Goal: Task Accomplishment & Management: Manage account settings

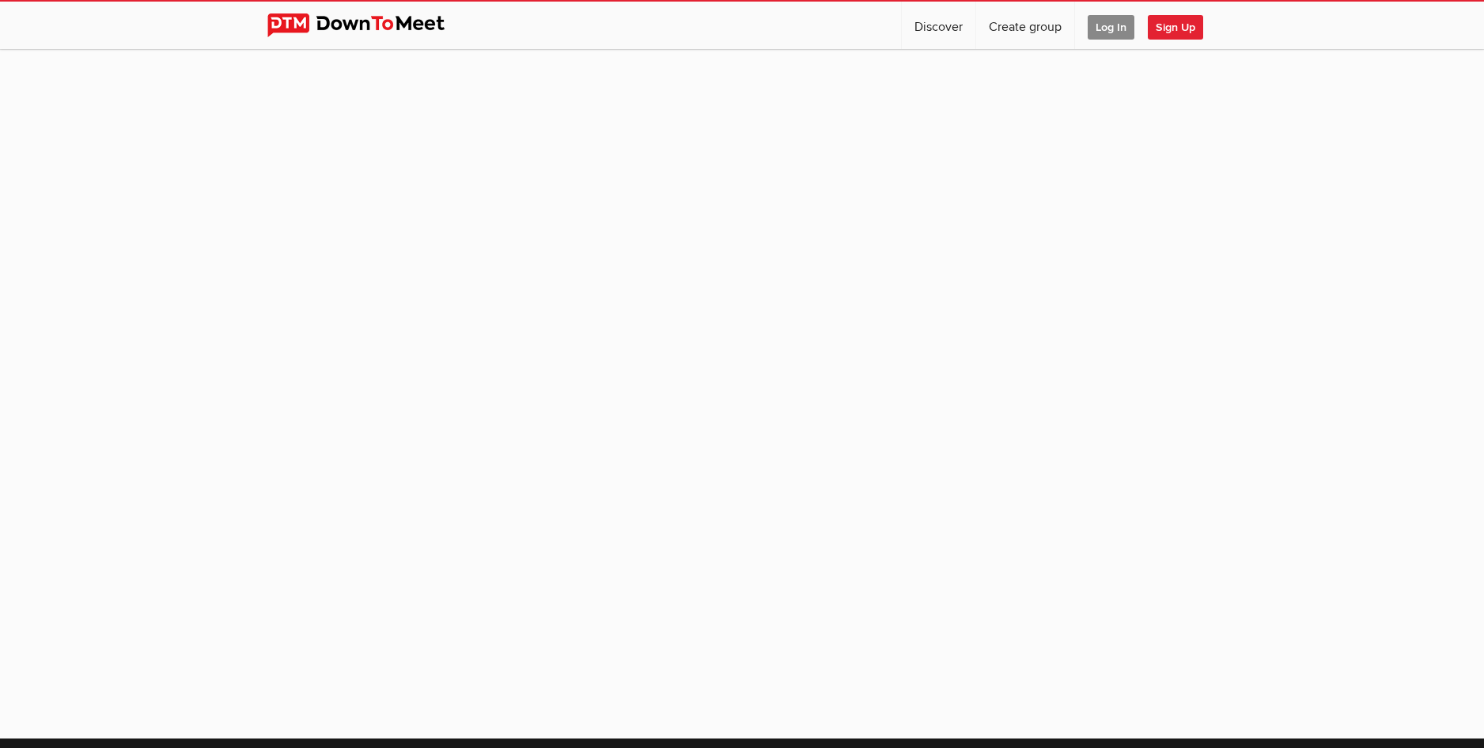
click at [1108, 25] on span "Log In" at bounding box center [1111, 27] width 47 height 25
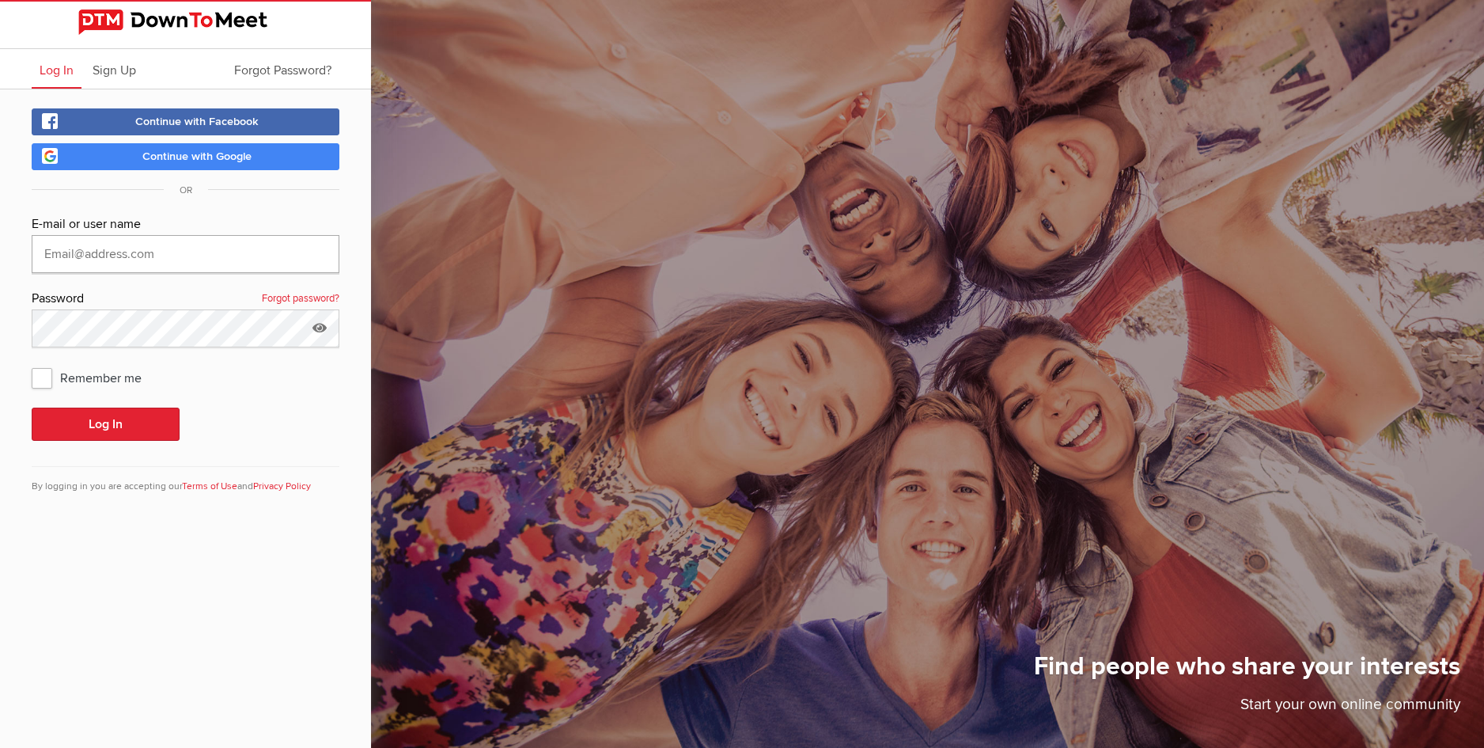
type input "[EMAIL_ADDRESS][DOMAIN_NAME]"
click at [107, 418] on button "Log In" at bounding box center [106, 423] width 148 height 33
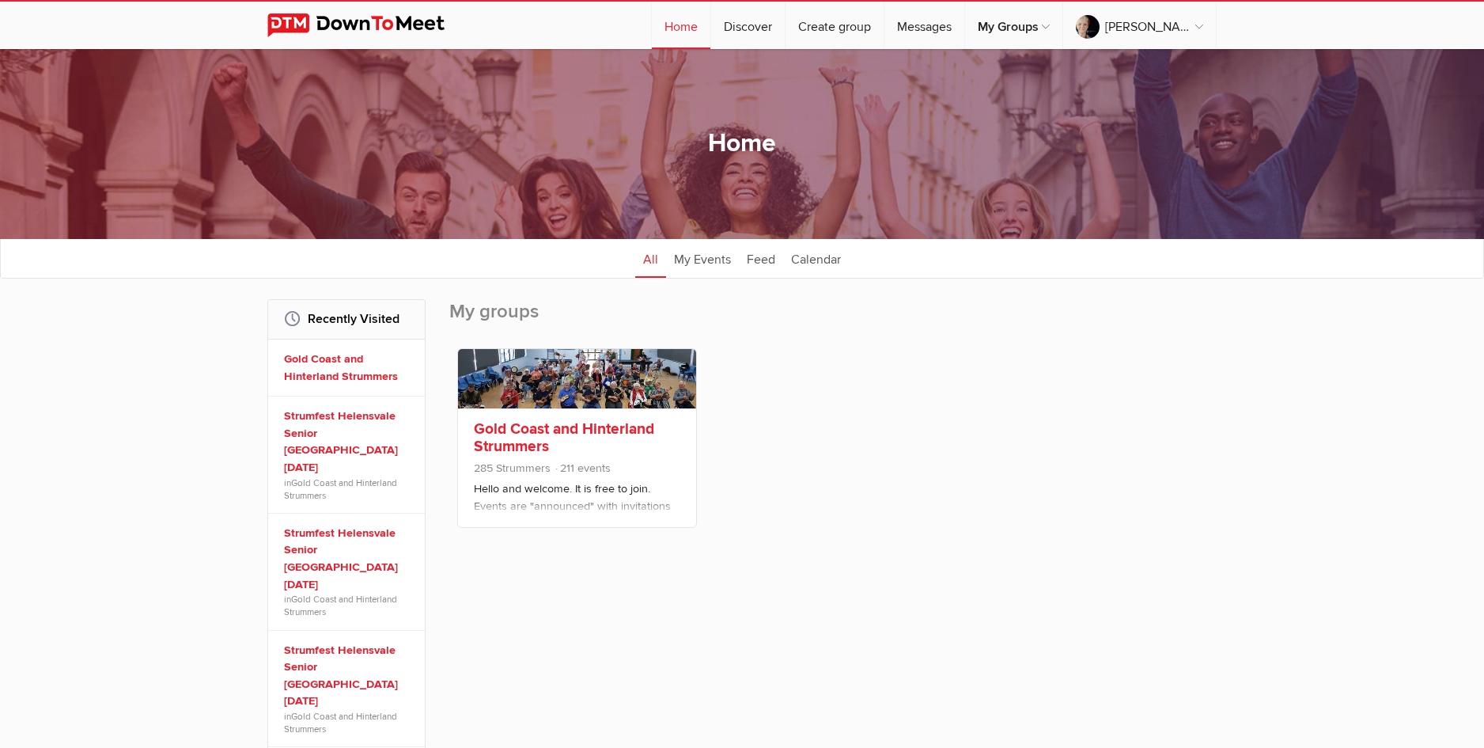
click at [555, 427] on link "Gold Coast and Hinterland Strummers" at bounding box center [564, 437] width 180 height 36
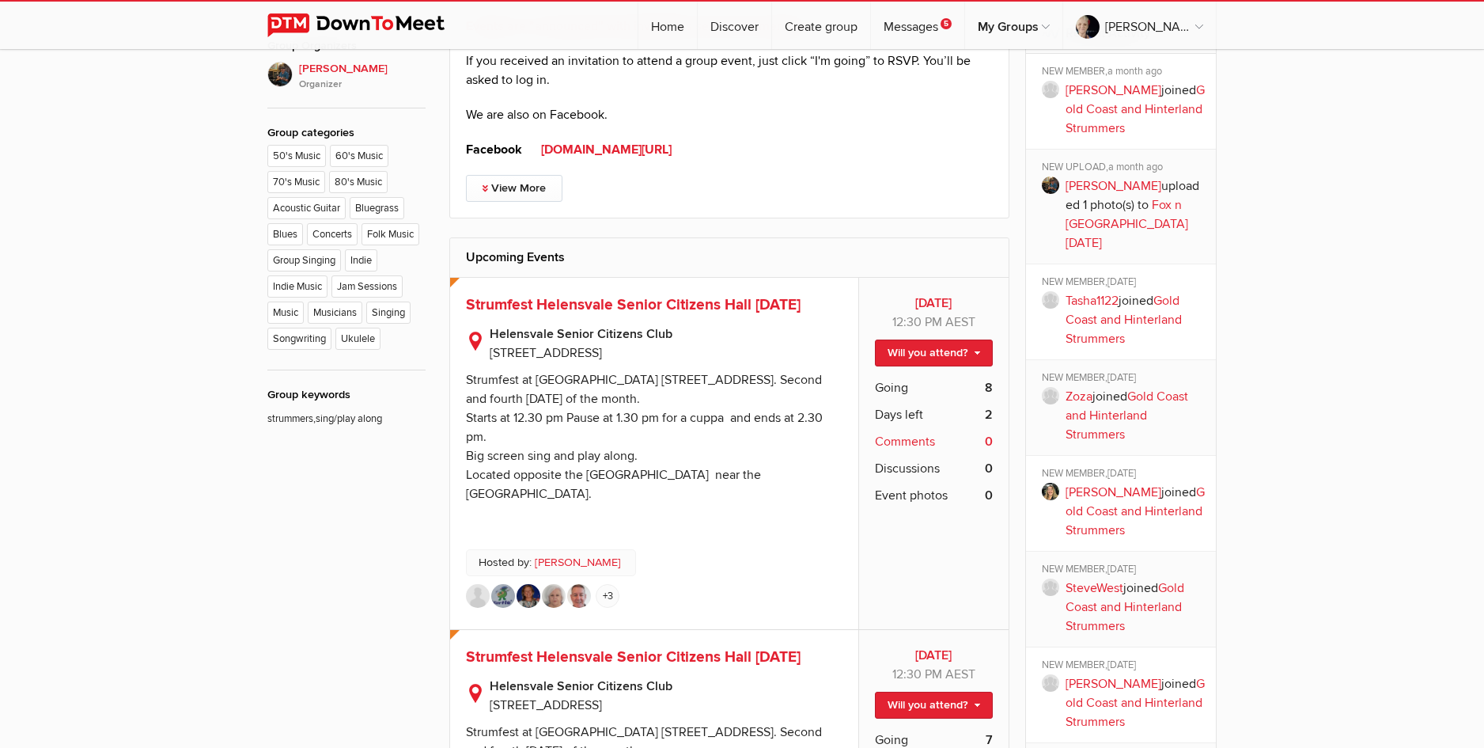
scroll to position [949, 0]
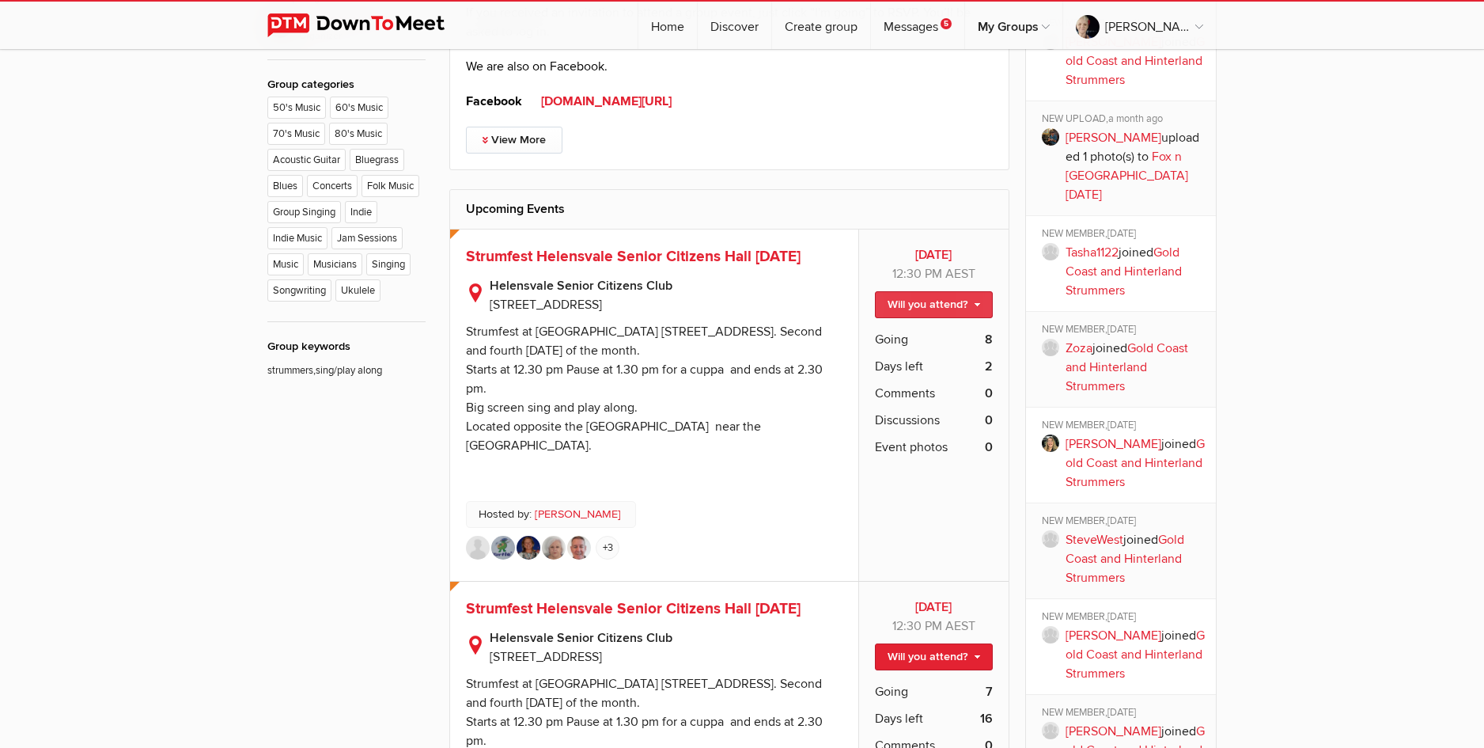
click at [923, 302] on link "Will you attend?" at bounding box center [934, 304] width 118 height 27
click at [903, 333] on link "I'm going" at bounding box center [921, 339] width 142 height 24
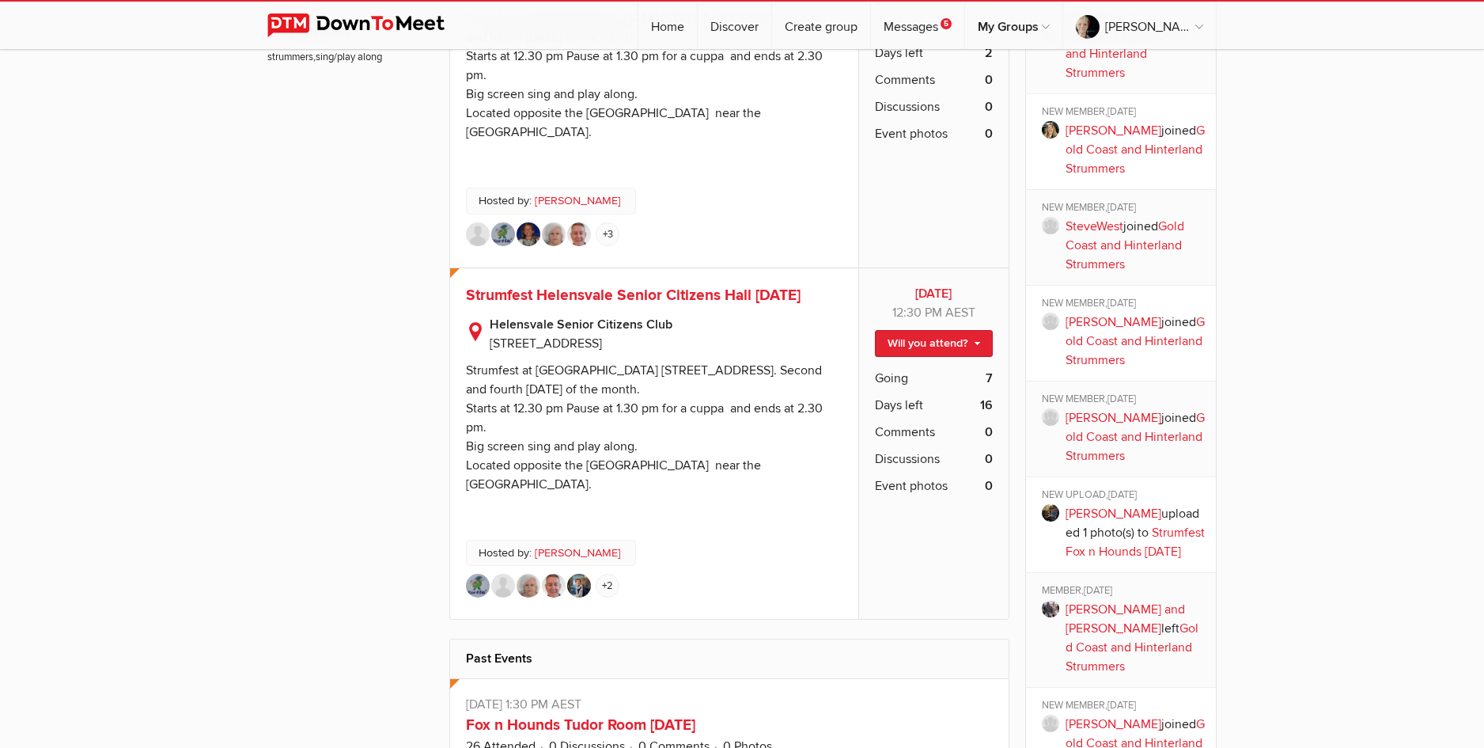
scroll to position [1266, 0]
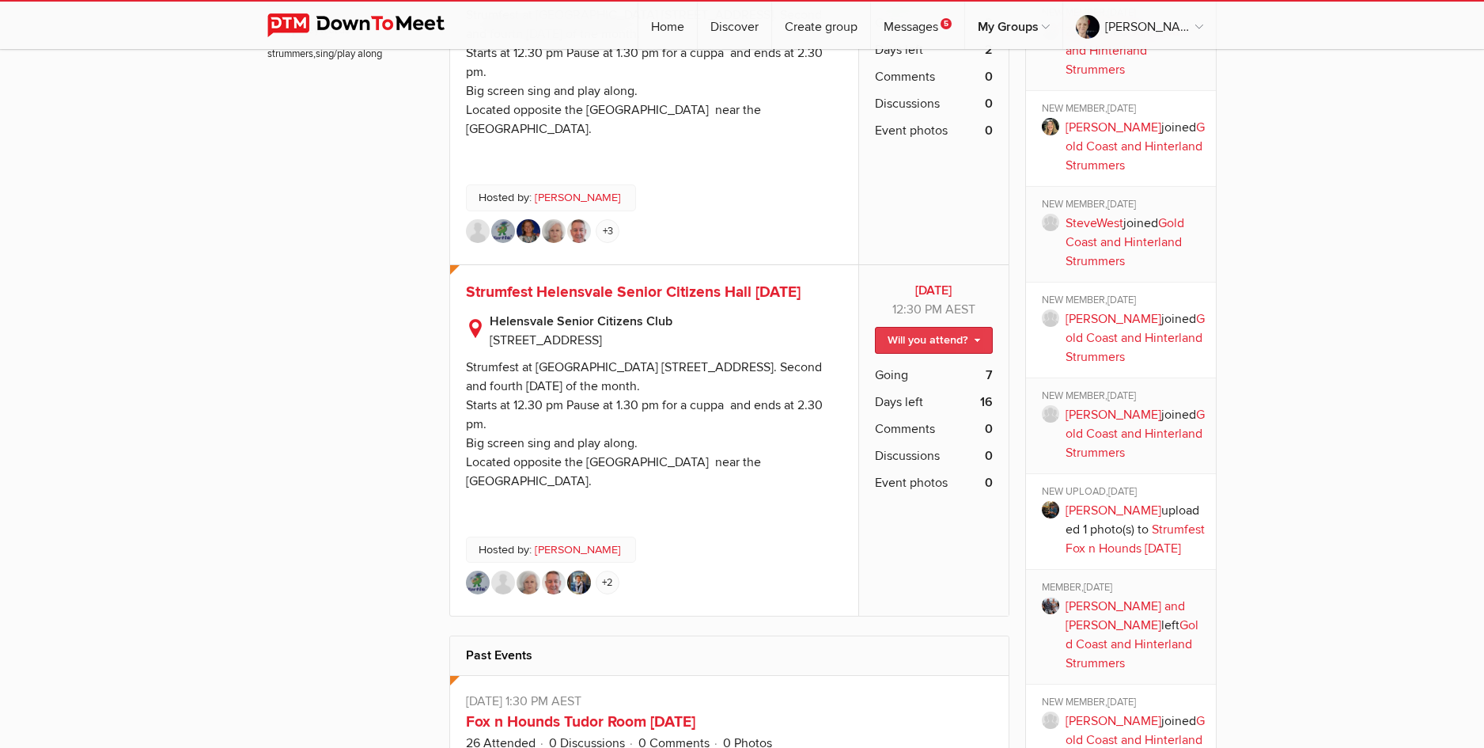
click at [928, 354] on link "Will you attend?" at bounding box center [934, 340] width 118 height 27
click at [914, 386] on link "I'm going" at bounding box center [921, 374] width 142 height 24
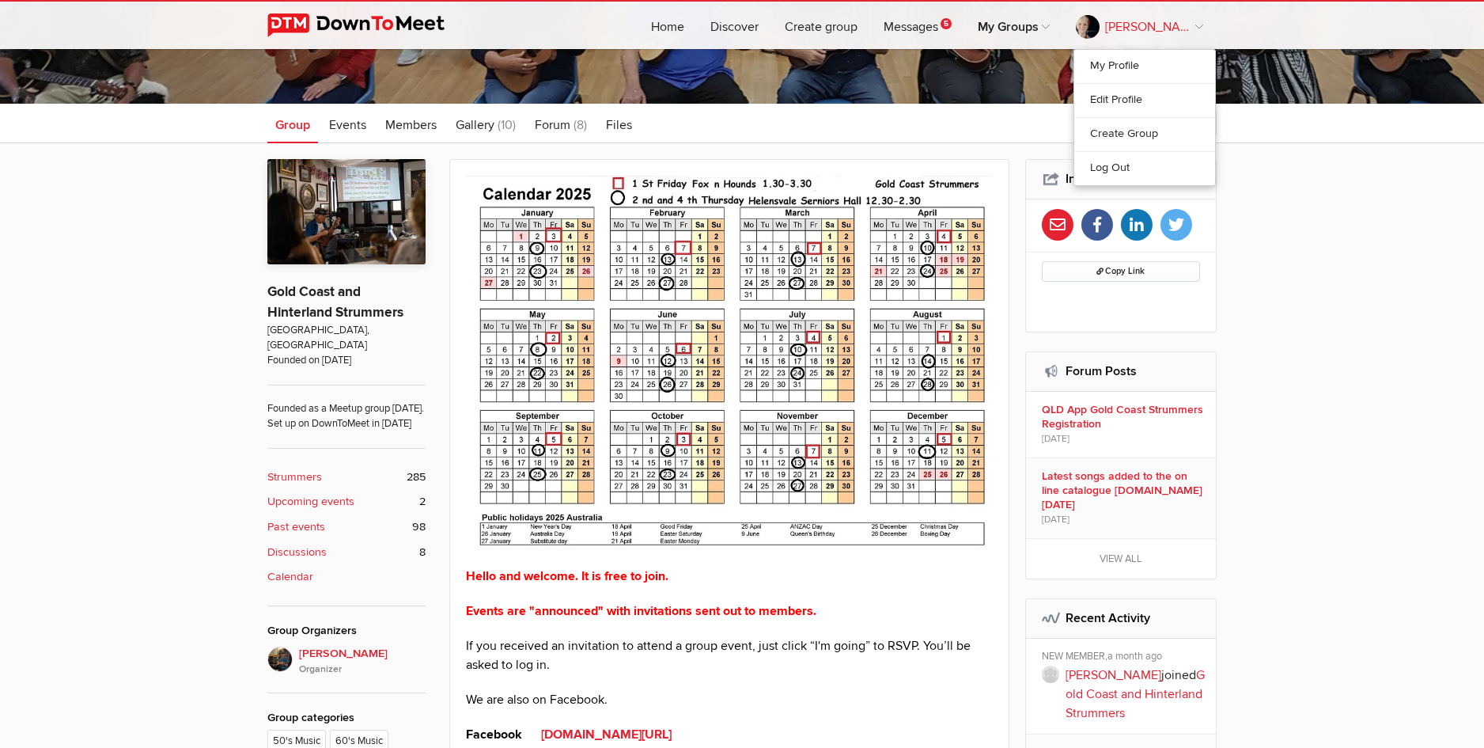
scroll to position [158, 0]
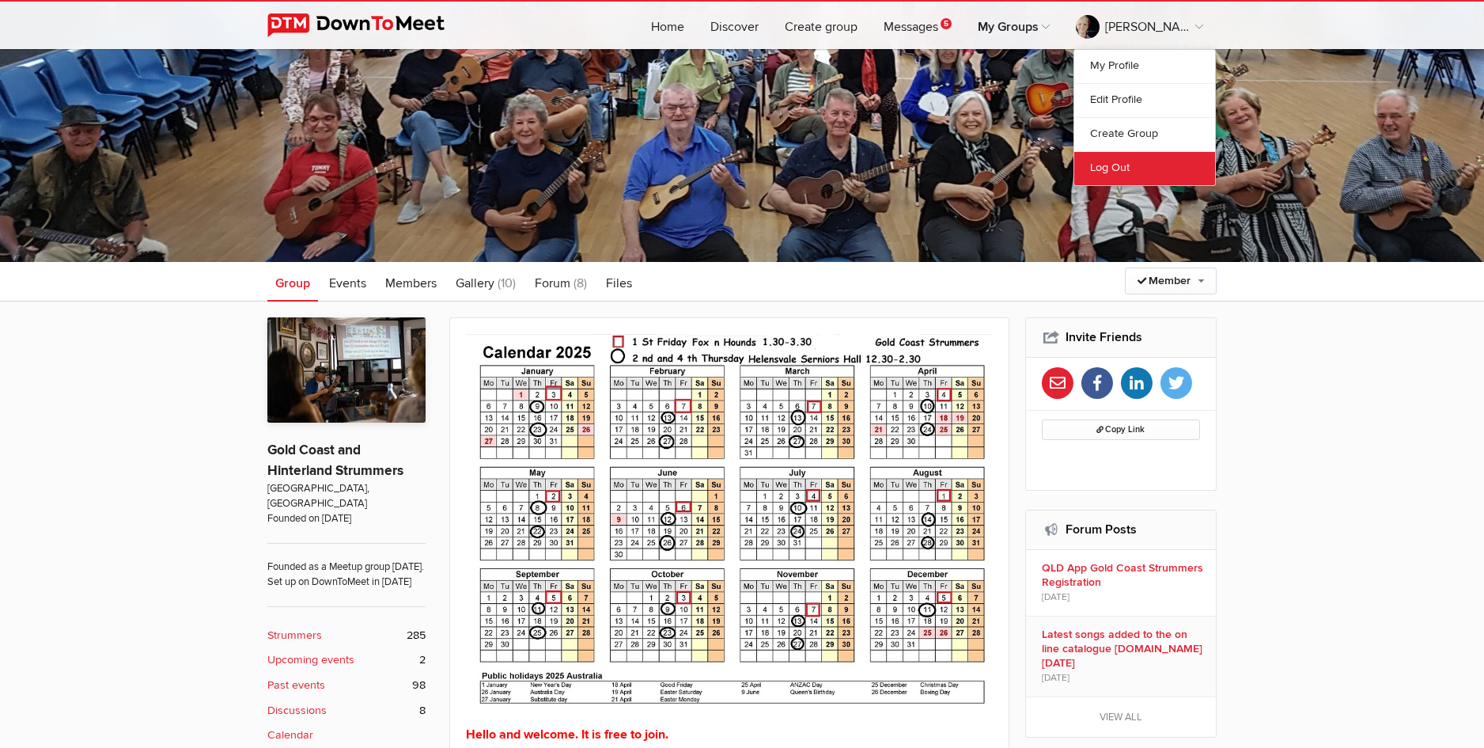
click at [1125, 166] on link "Log Out" at bounding box center [1144, 168] width 141 height 34
